Goal: Find specific page/section: Find specific page/section

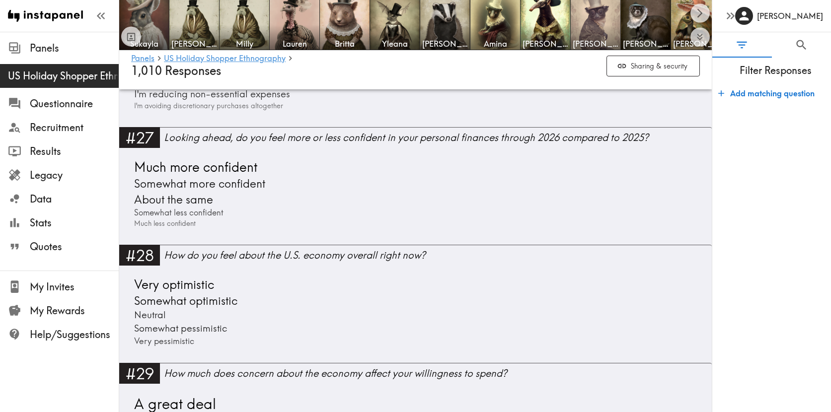
scroll to position [3763, 0]
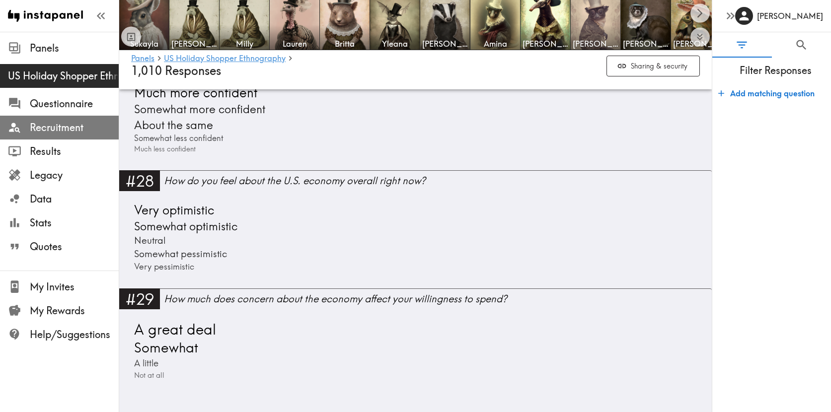
click at [59, 128] on span "Recruitment" at bounding box center [74, 128] width 89 height 14
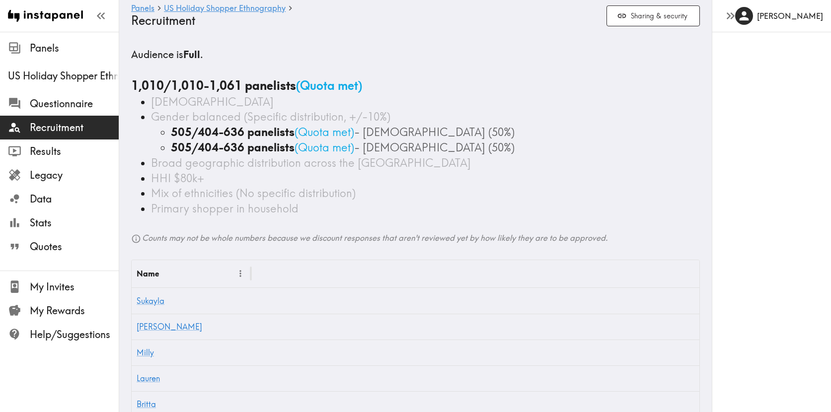
click at [219, 96] on span "[DEMOGRAPHIC_DATA]" at bounding box center [212, 102] width 123 height 14
click at [225, 86] on b "1,010/1,010-1,061 panelists" at bounding box center [213, 85] width 165 height 15
click at [144, 87] on b "1,010/1,010-1,061 panelists" at bounding box center [213, 85] width 165 height 15
click at [65, 154] on span "Results" at bounding box center [74, 151] width 89 height 14
